Goal: Book appointment/travel/reservation

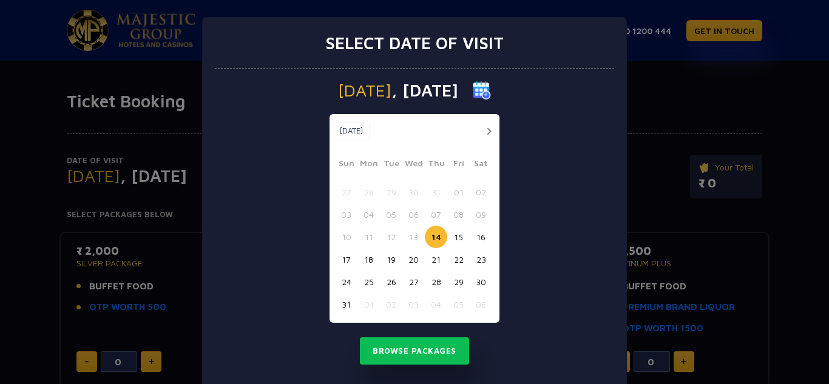
click at [454, 239] on button "15" at bounding box center [459, 237] width 22 height 22
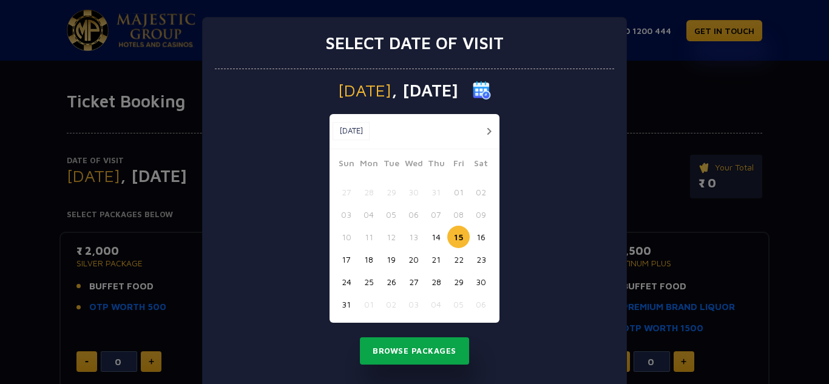
click at [405, 350] on button "Browse Packages" at bounding box center [414, 352] width 109 height 28
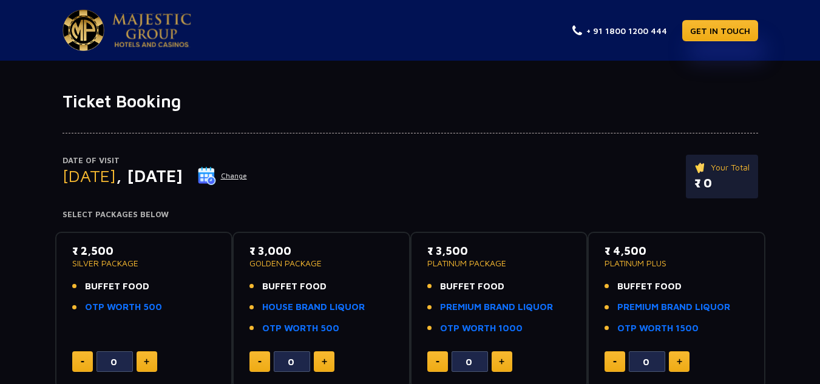
click at [9, 198] on div "Date of Visit [DATE] Change Your Total ₹ 0 Select Packages Below ₹ 2,500 SILVER…" at bounding box center [410, 328] width 820 height 433
type input "3"
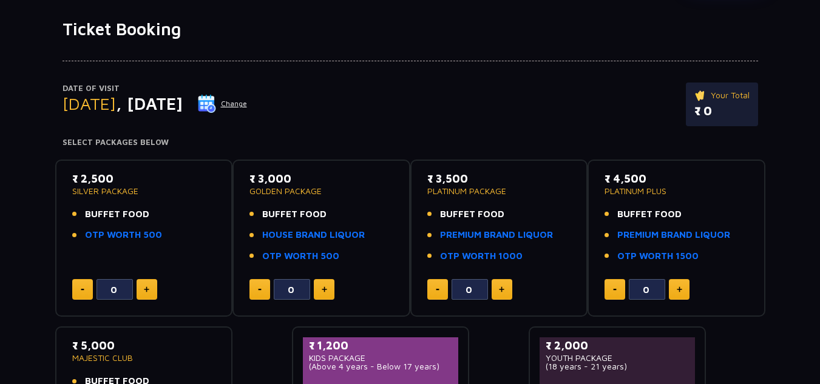
scroll to position [73, 0]
click at [154, 285] on button at bounding box center [147, 289] width 21 height 21
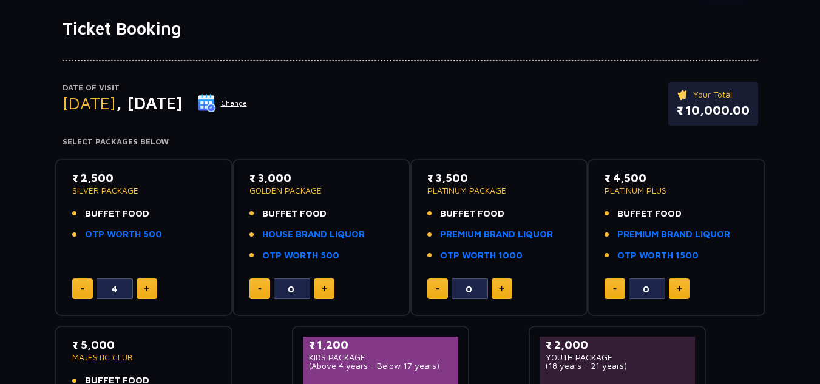
click at [154, 285] on button at bounding box center [147, 289] width 21 height 21
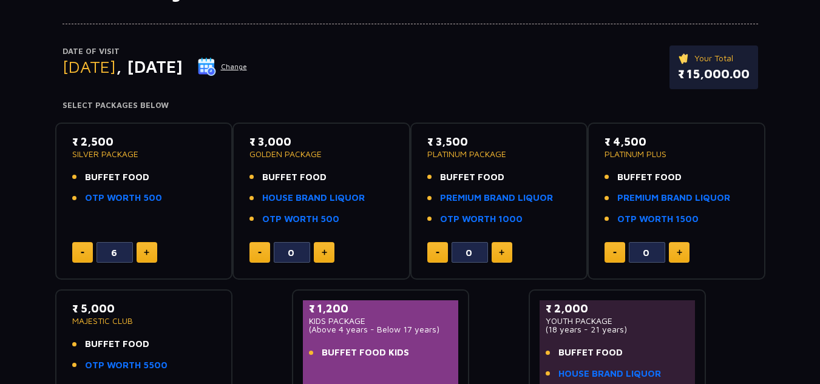
scroll to position [25, 0]
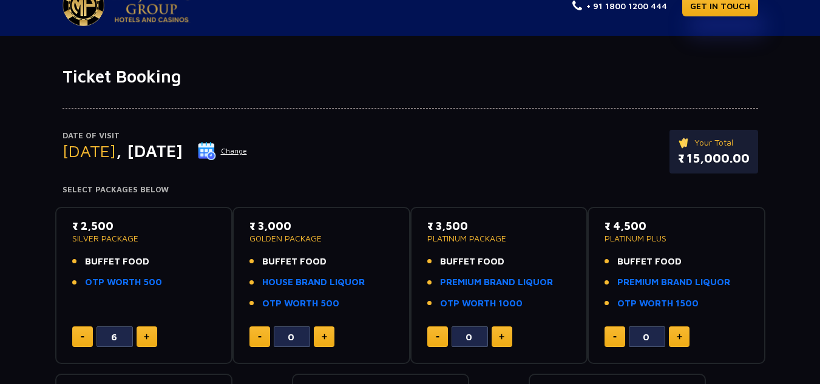
click at [78, 339] on button at bounding box center [82, 337] width 21 height 21
type input "3"
click at [322, 341] on button at bounding box center [324, 337] width 21 height 21
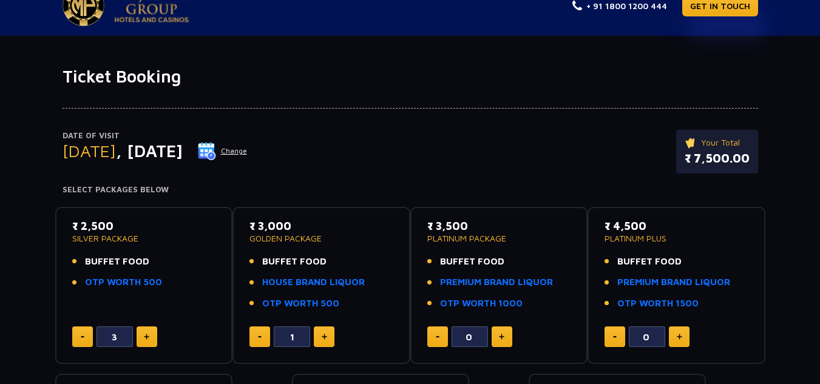
click at [322, 341] on button at bounding box center [324, 337] width 21 height 21
click at [254, 341] on button at bounding box center [260, 337] width 21 height 21
type input "3"
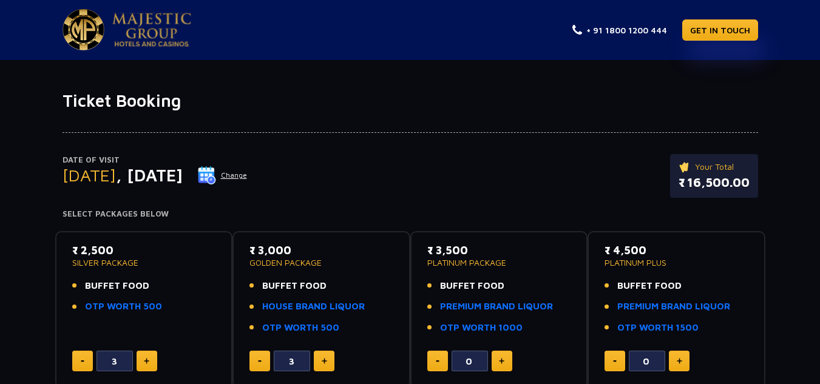
scroll to position [0, 0]
click at [131, 30] on img at bounding box center [151, 30] width 79 height 34
